Goal: Task Accomplishment & Management: Use online tool/utility

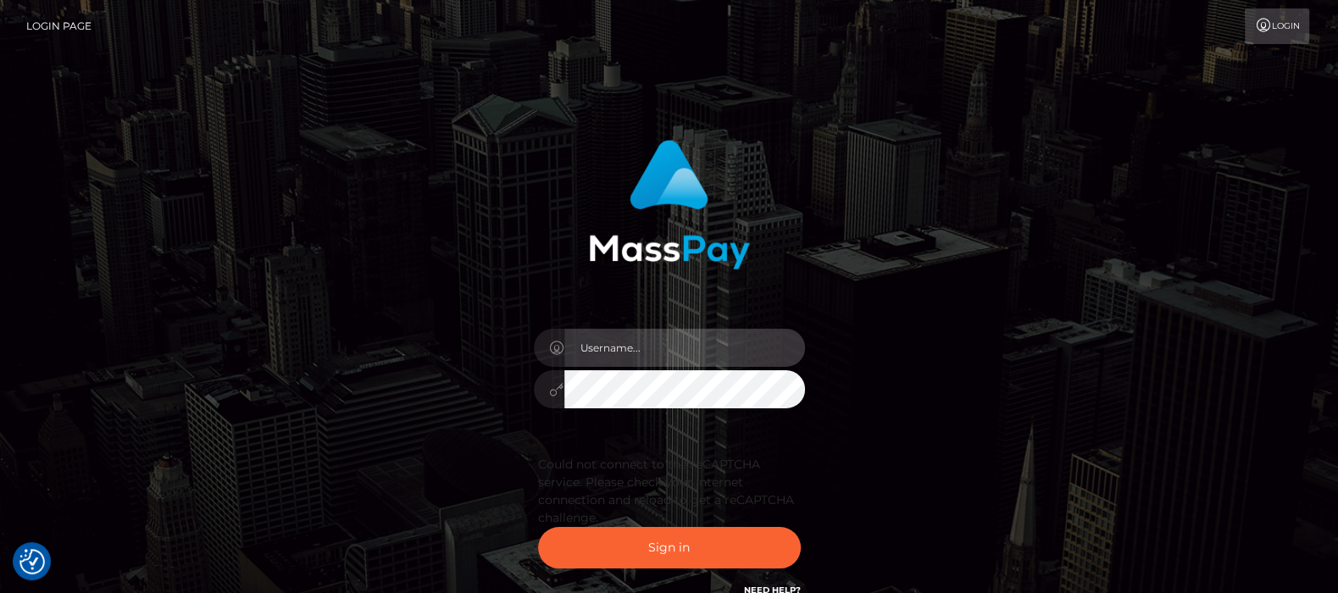
click at [610, 342] on input "text" at bounding box center [684, 348] width 241 height 38
click at [634, 352] on input "text" at bounding box center [684, 348] width 241 height 38
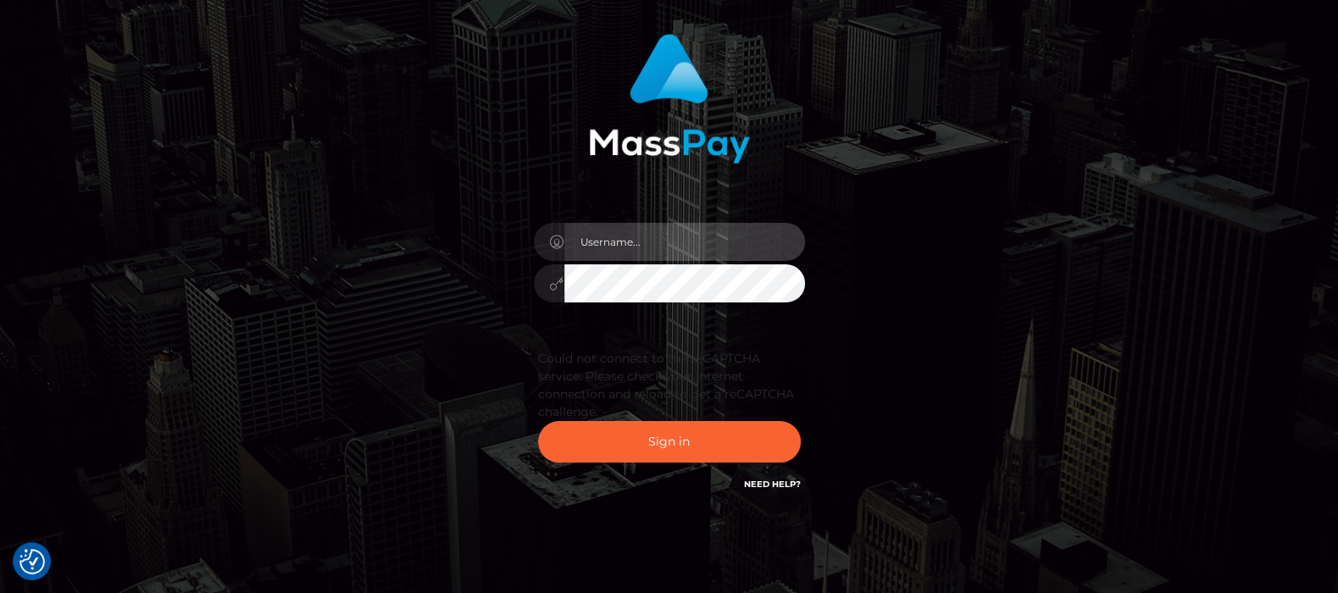
click at [646, 247] on input "text" at bounding box center [684, 242] width 241 height 38
type input "df.es"
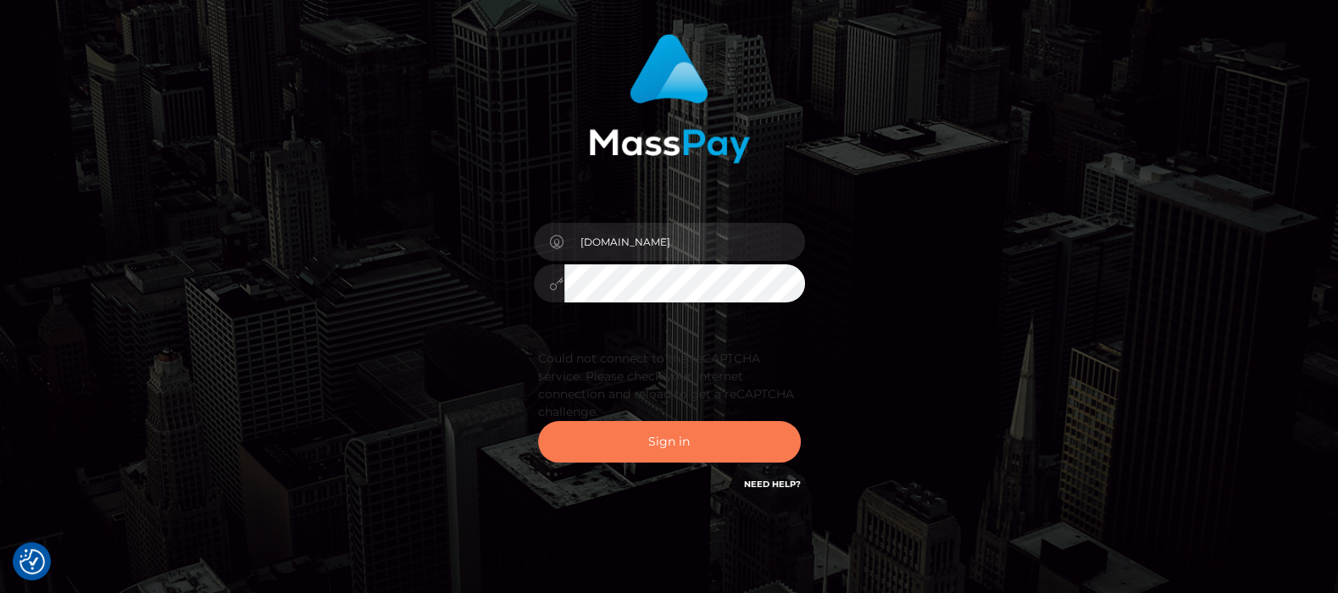
click at [675, 438] on button "Sign in" at bounding box center [669, 442] width 263 height 42
click at [659, 441] on button "Sign in" at bounding box center [669, 442] width 263 height 42
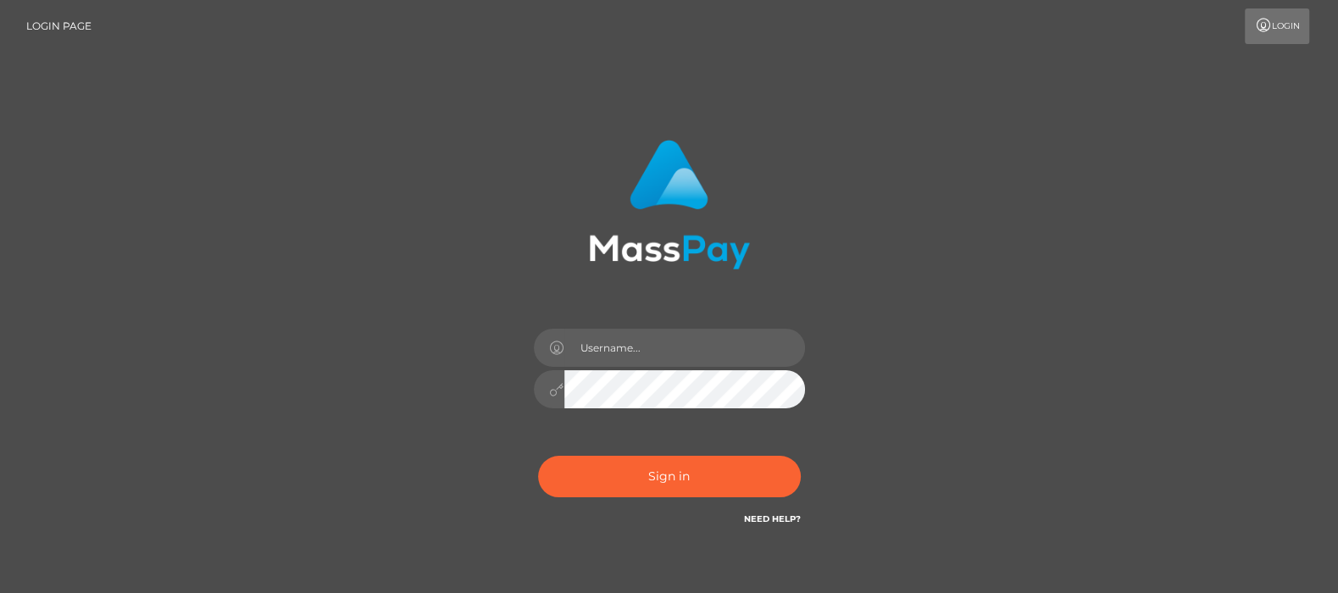
type input "df.es"
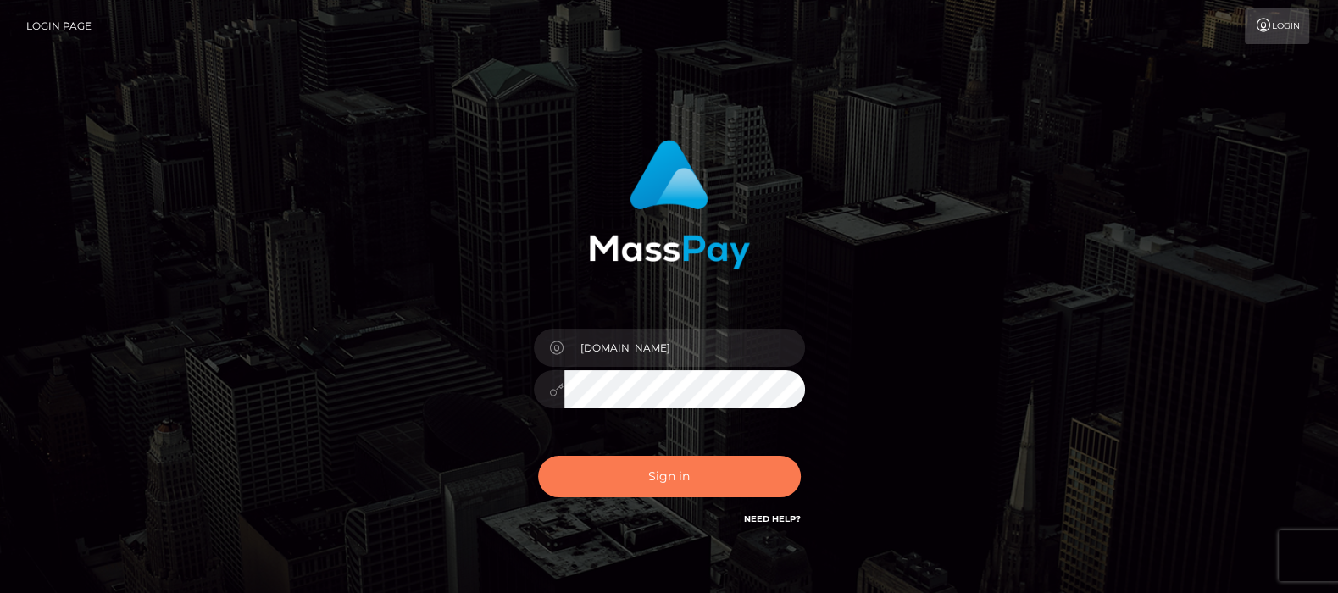
click at [653, 473] on button "Sign in" at bounding box center [669, 477] width 263 height 42
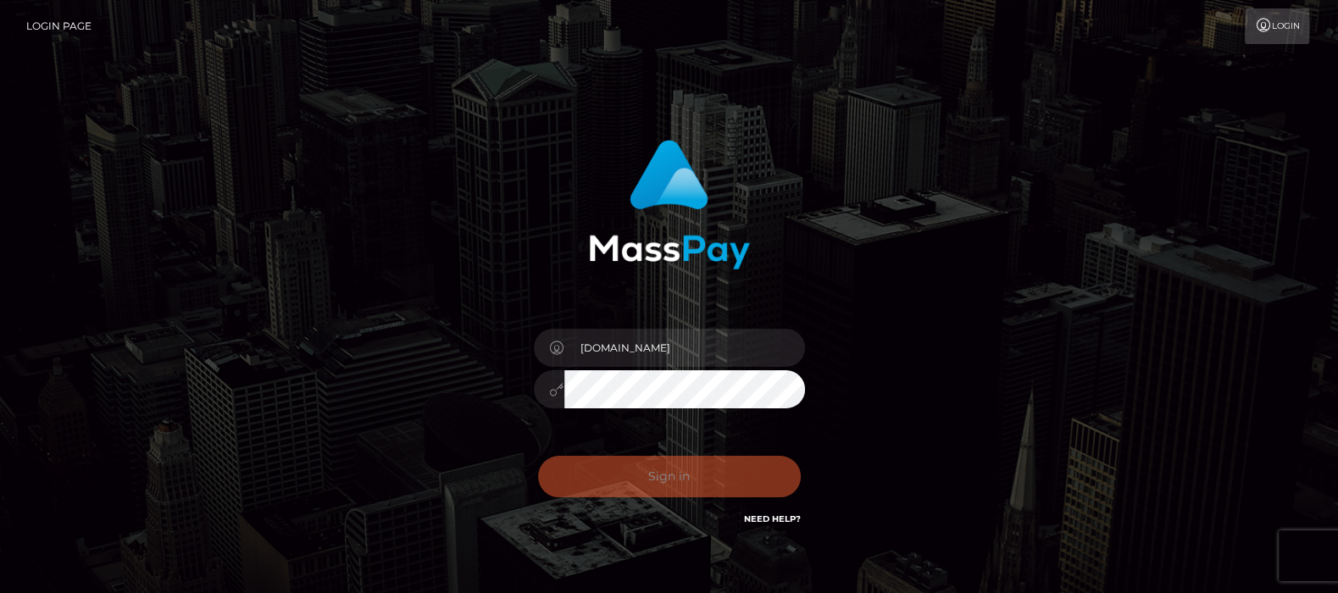
scroll to position [91, 0]
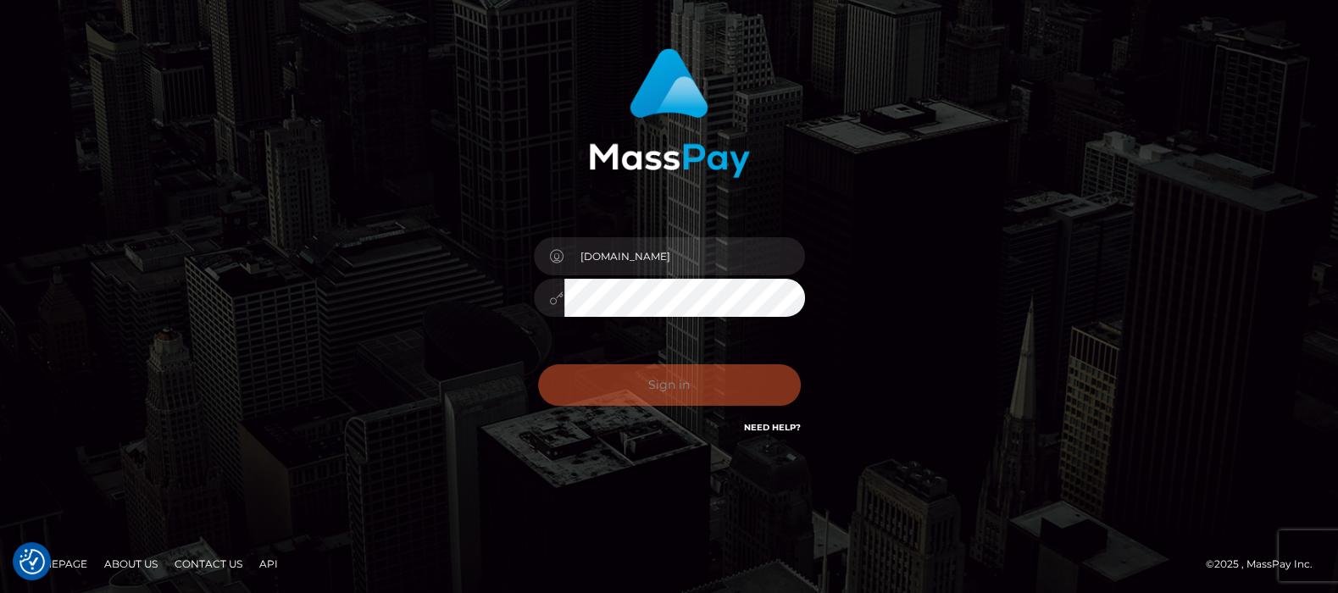
checkbox input "true"
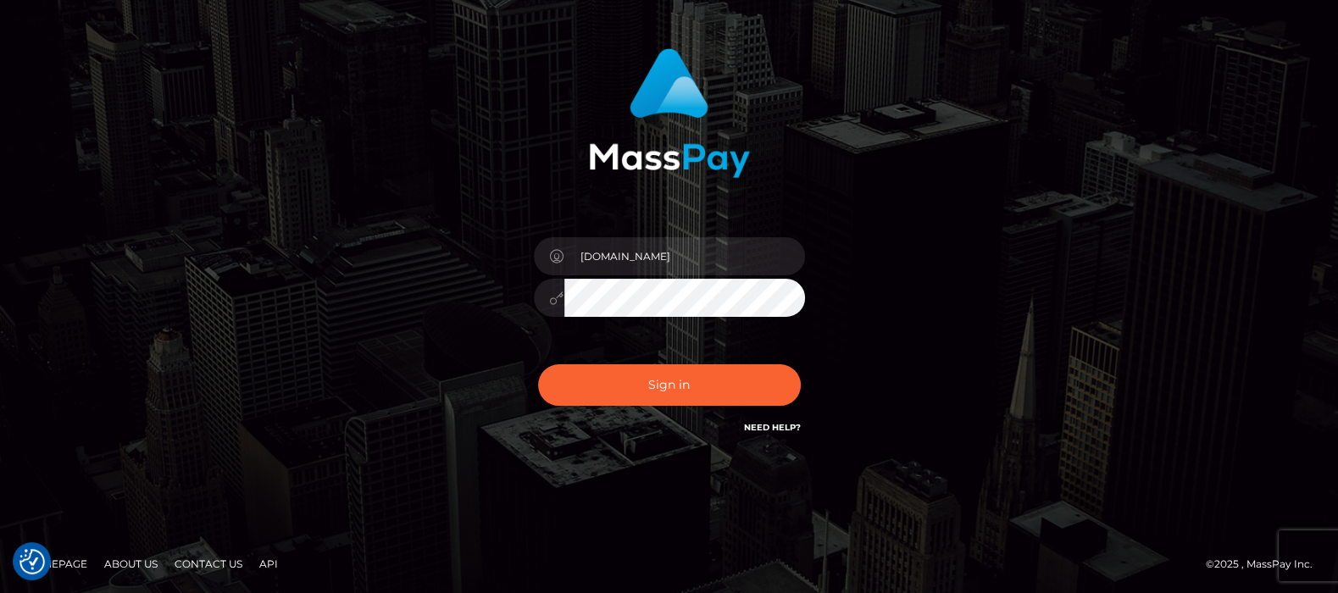
scroll to position [0, 0]
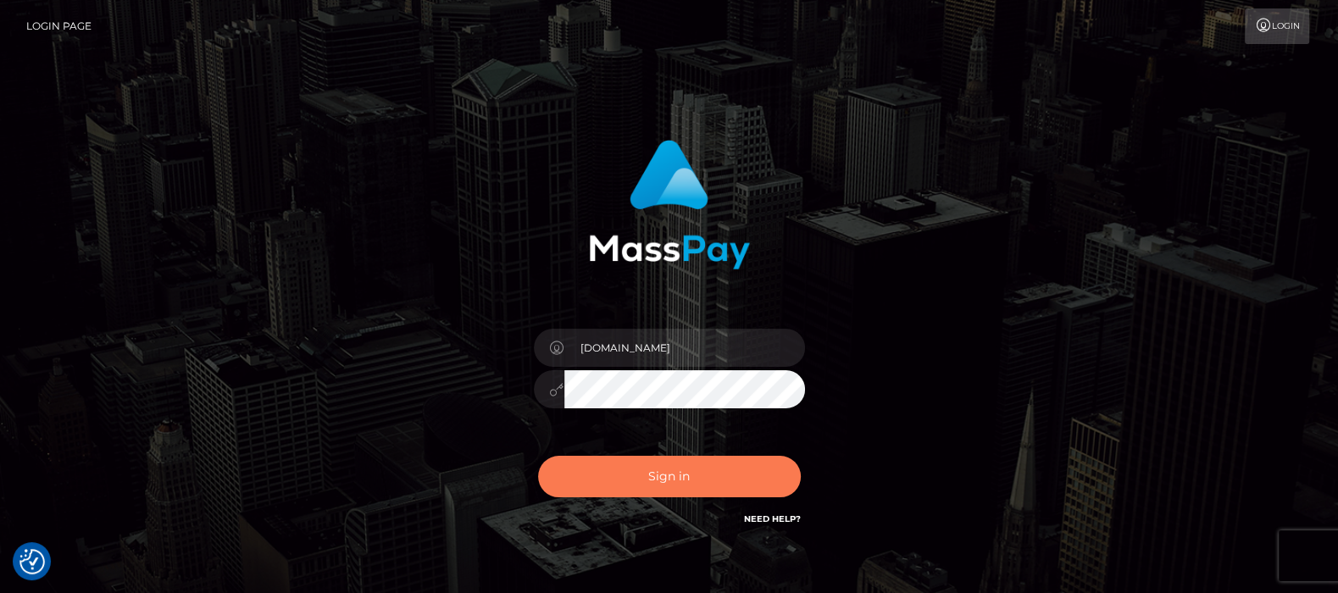
click at [664, 475] on button "Sign in" at bounding box center [669, 477] width 263 height 42
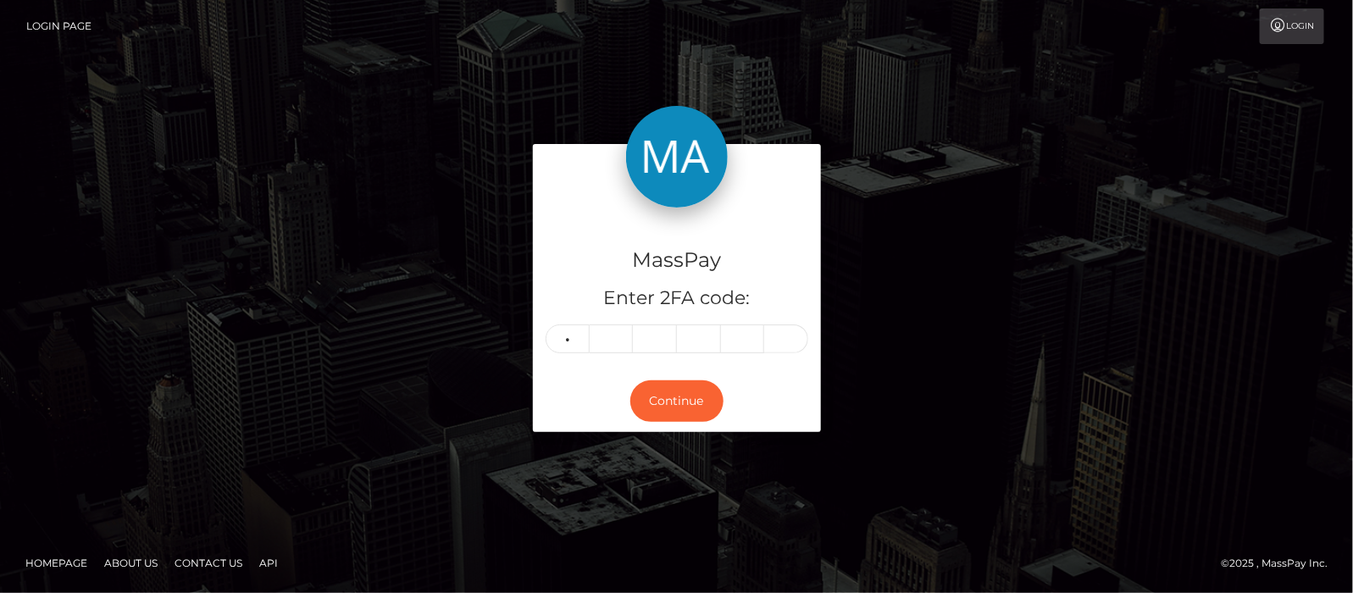
type input "5"
type input "0"
type input "3"
type input "5"
type input "6"
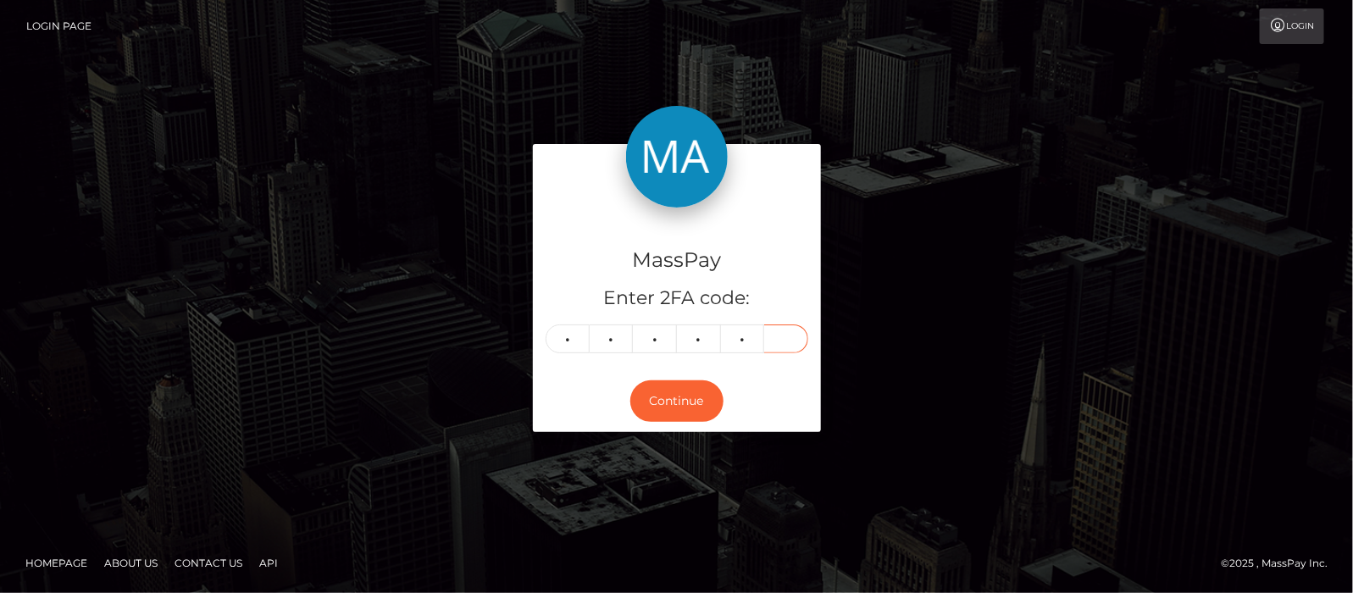
type input "3"
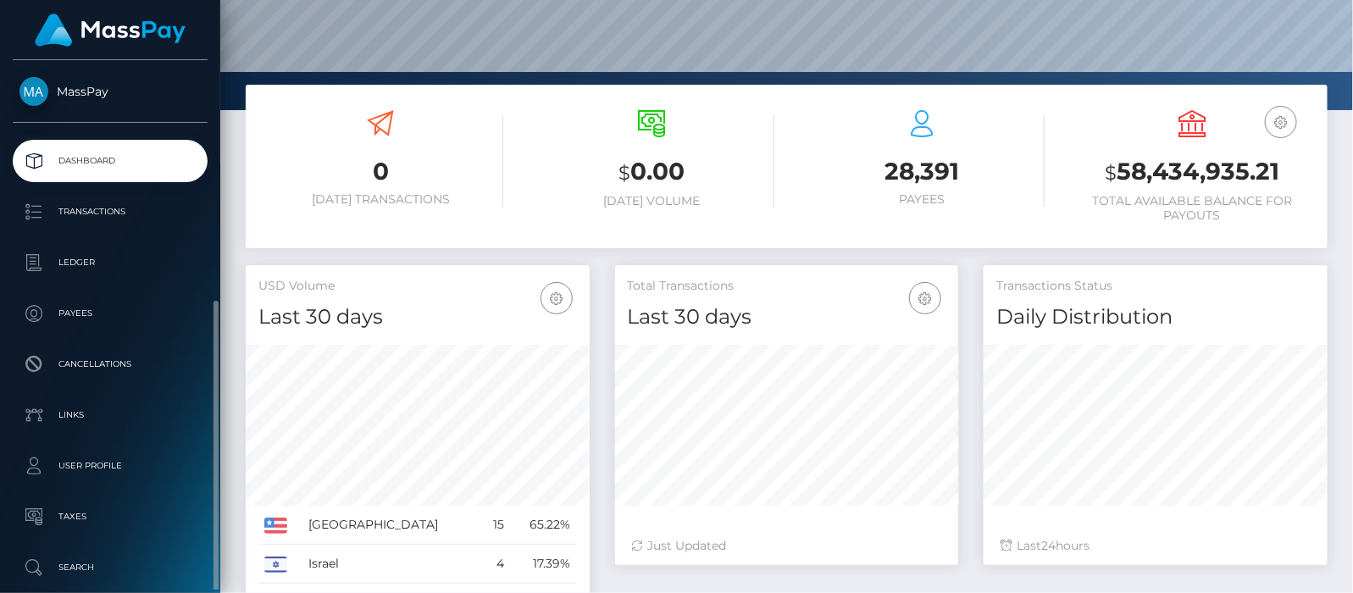
scroll to position [134, 0]
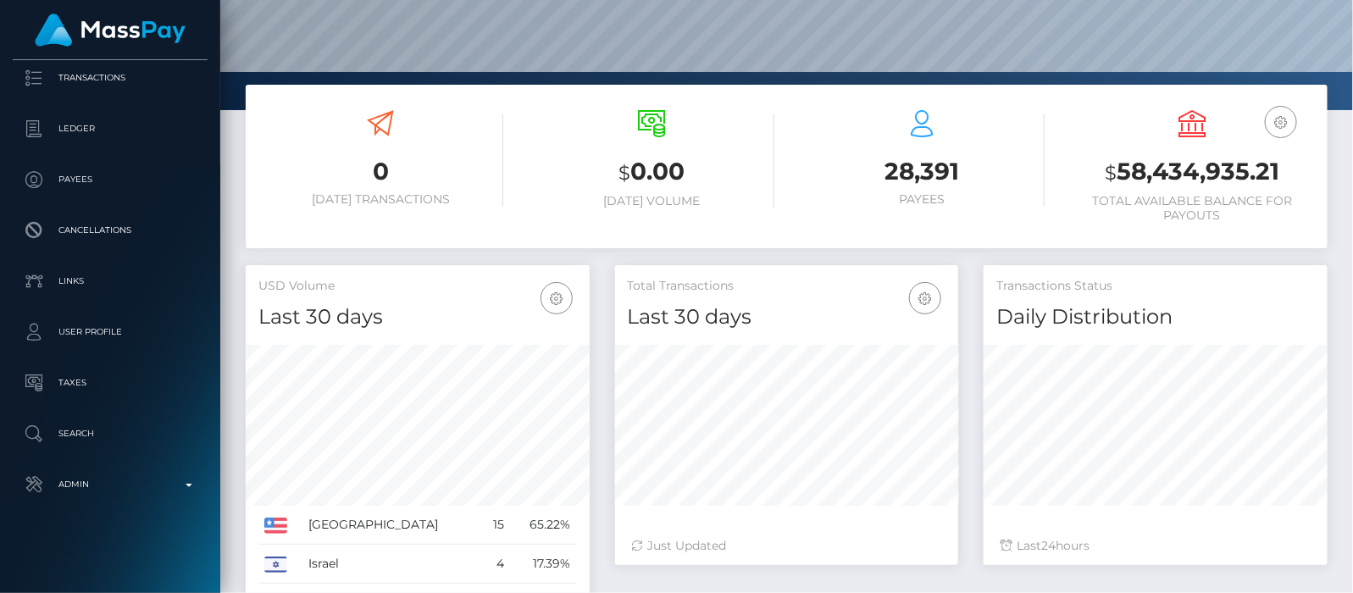
click at [192, 484] on p "Admin" at bounding box center [109, 484] width 181 height 25
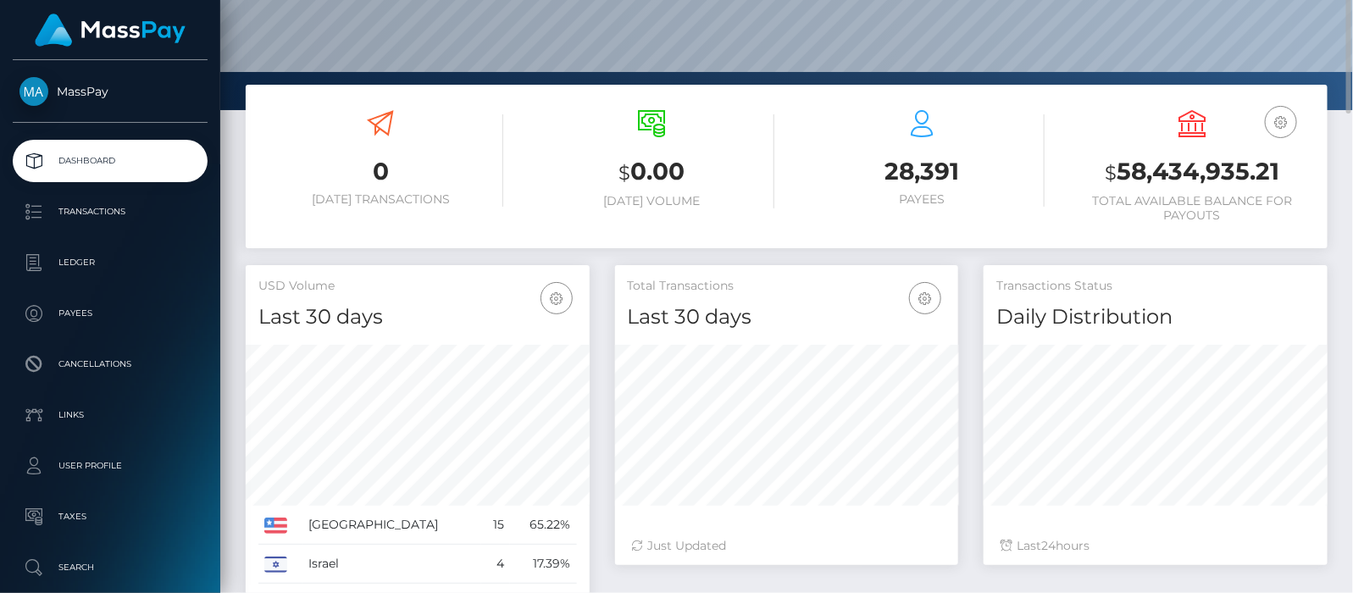
scroll to position [0, 0]
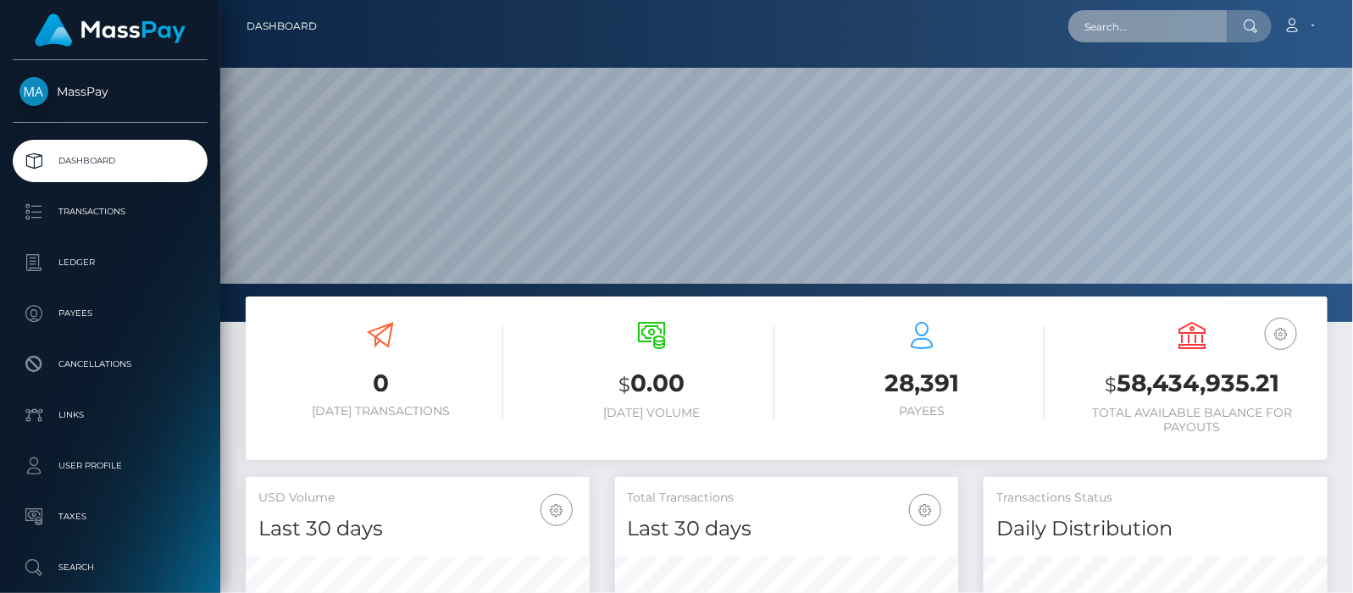
click at [1125, 26] on input "text" at bounding box center [1147, 26] width 159 height 32
paste input "[EMAIL_ADDRESS][DOMAIN_NAME]"
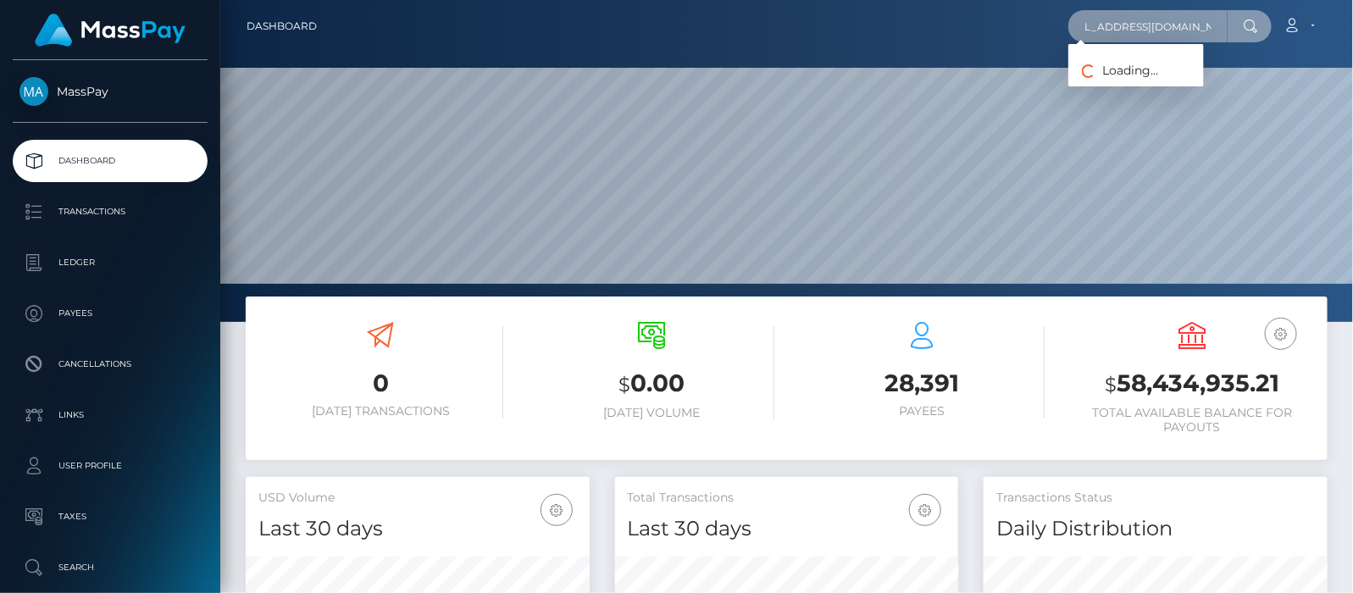
type input "[EMAIL_ADDRESS][DOMAIN_NAME]"
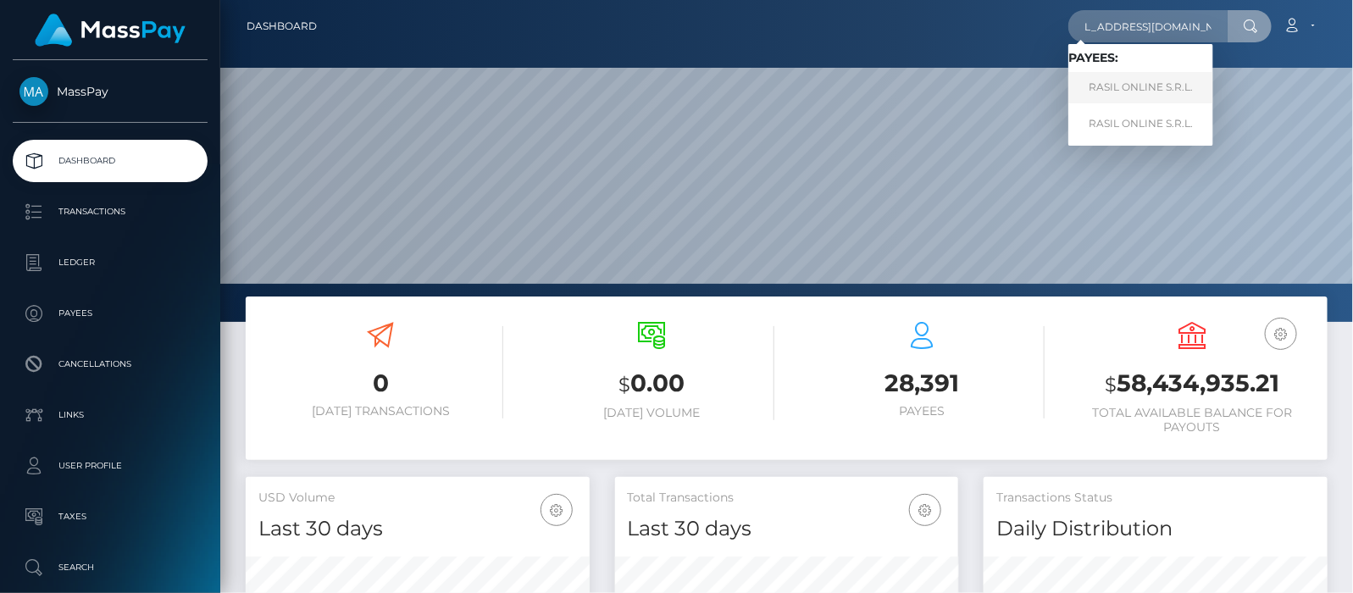
scroll to position [0, 0]
click at [1149, 85] on link "RASIL ONLINE S.R.L." at bounding box center [1140, 87] width 145 height 31
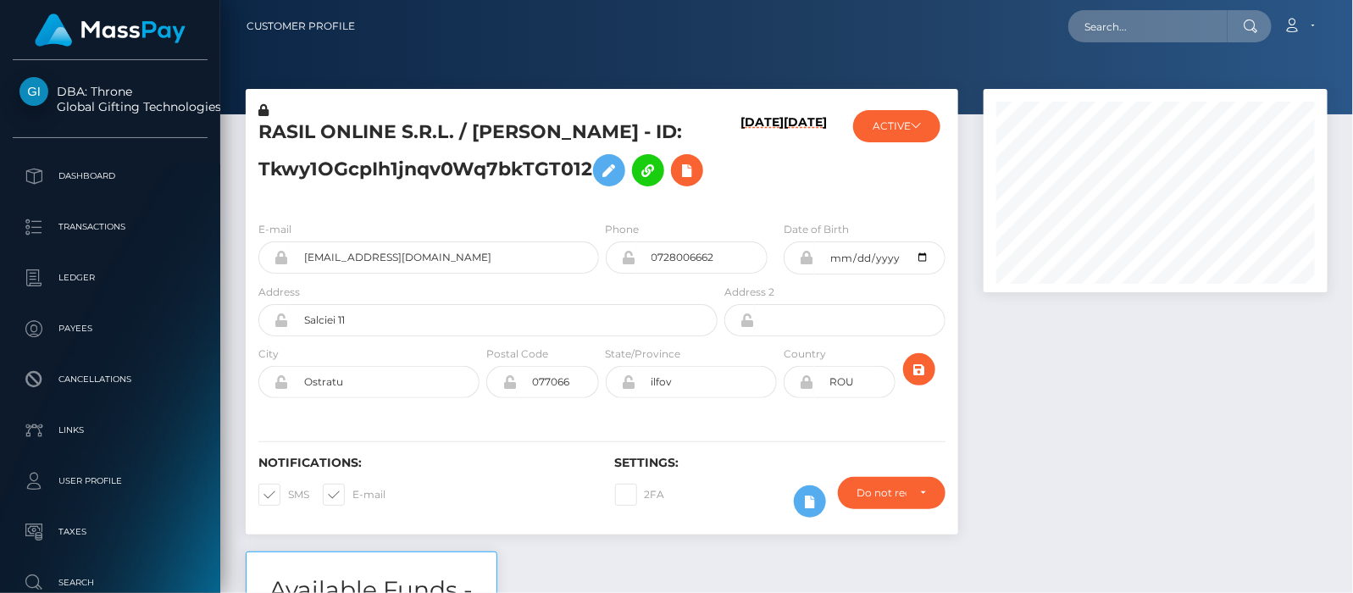
scroll to position [203, 344]
click at [942, 42] on div "Loading... Loading... Account Edit Profile Logout" at bounding box center [848, 26] width 958 height 36
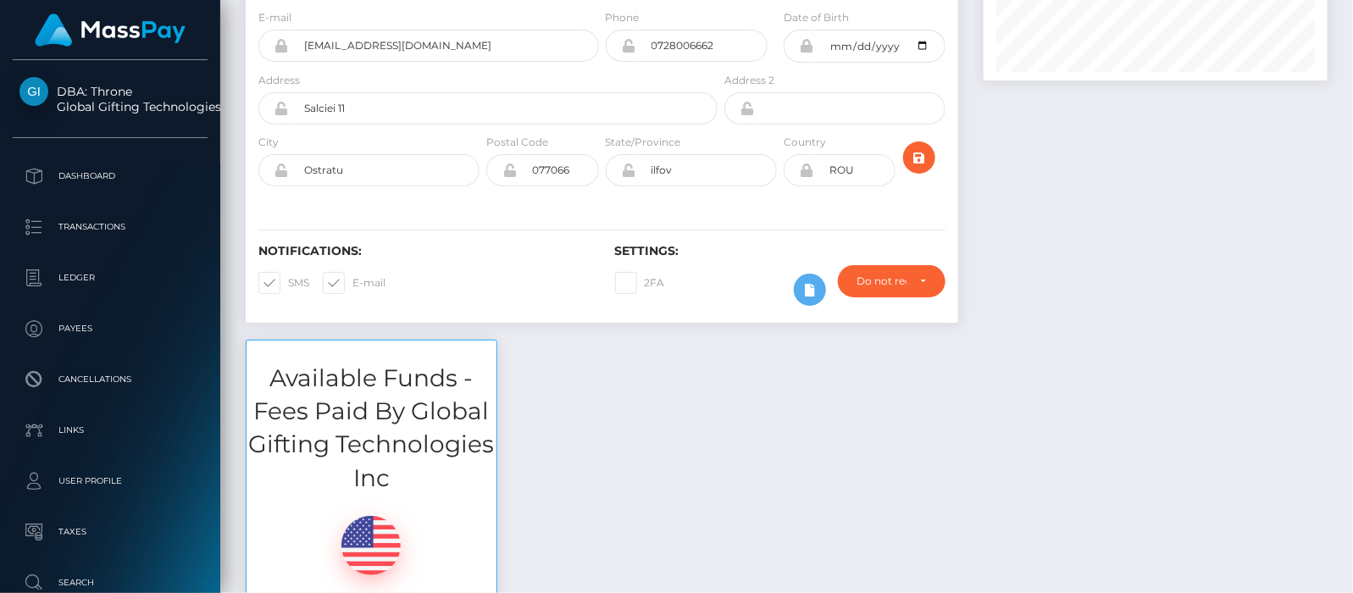
scroll to position [0, 0]
